Goal: Task Accomplishment & Management: Use online tool/utility

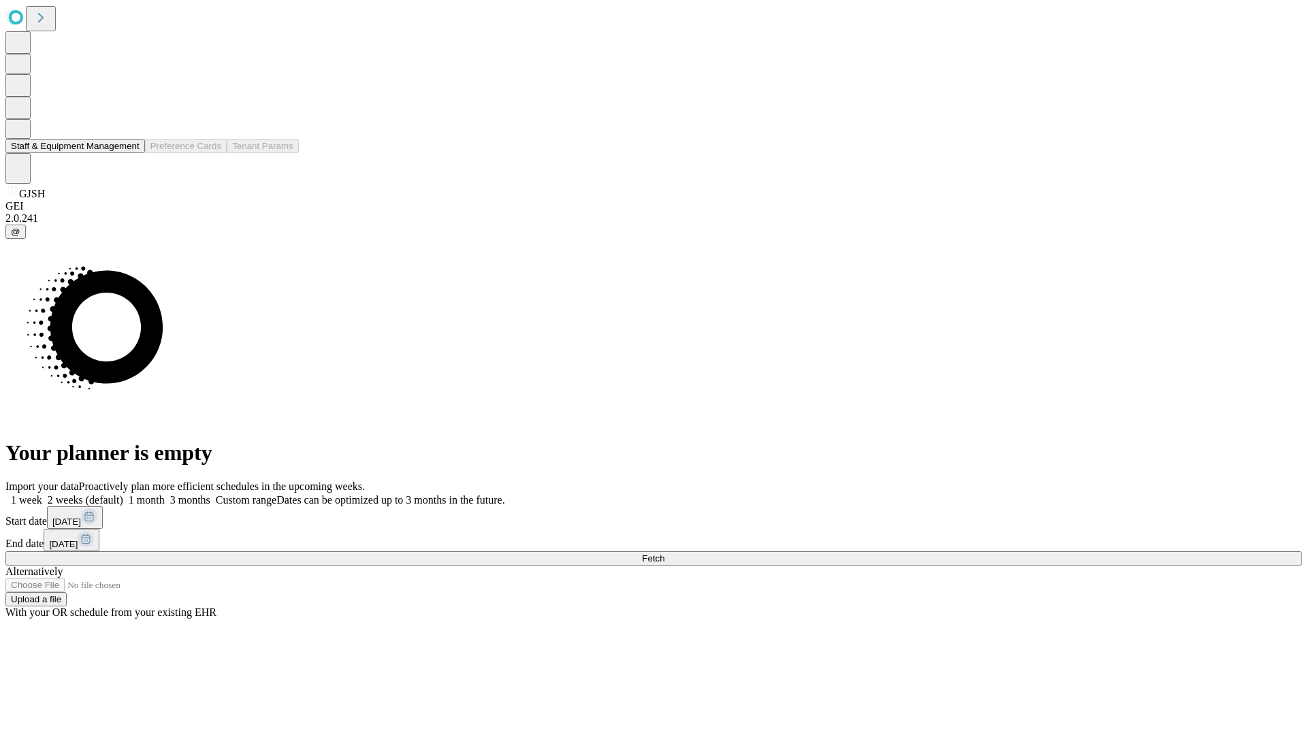
click at [130, 153] on button "Staff & Equipment Management" at bounding box center [75, 146] width 140 height 14
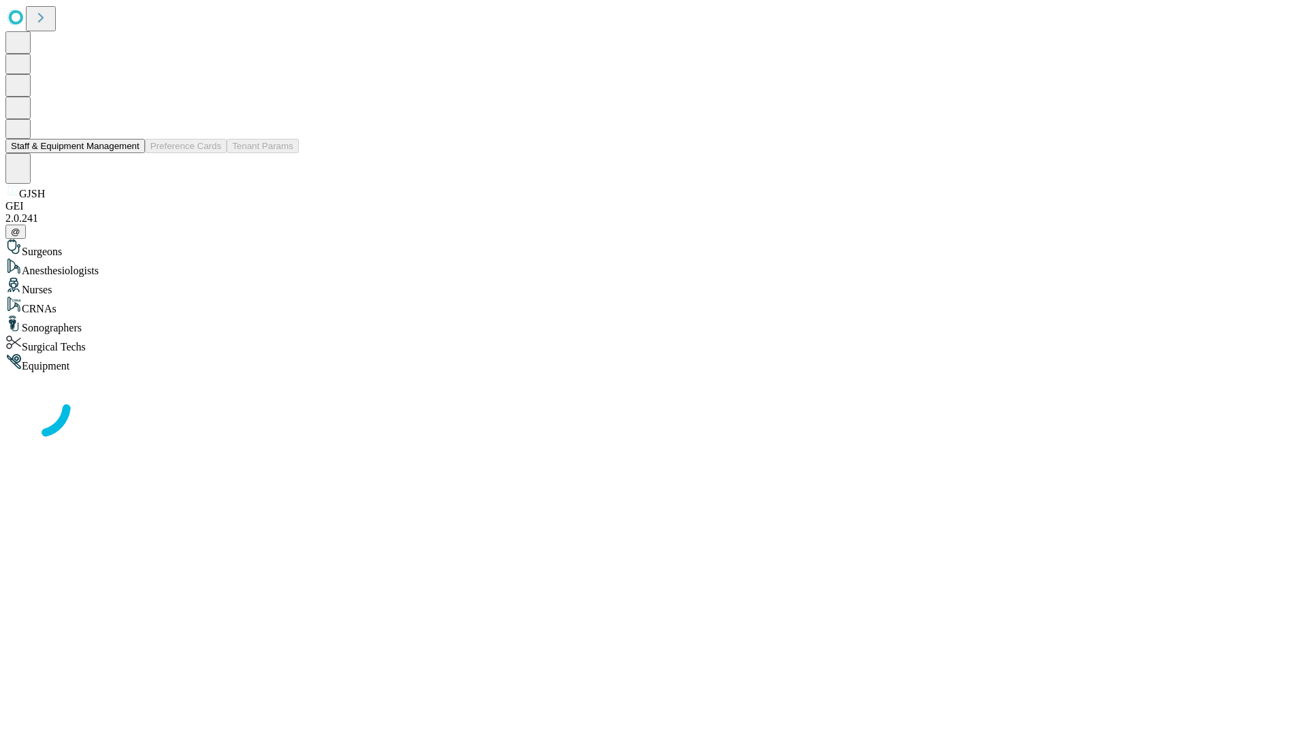
click at [130, 153] on button "Staff & Equipment Management" at bounding box center [75, 146] width 140 height 14
